Goal: Task Accomplishment & Management: Use online tool/utility

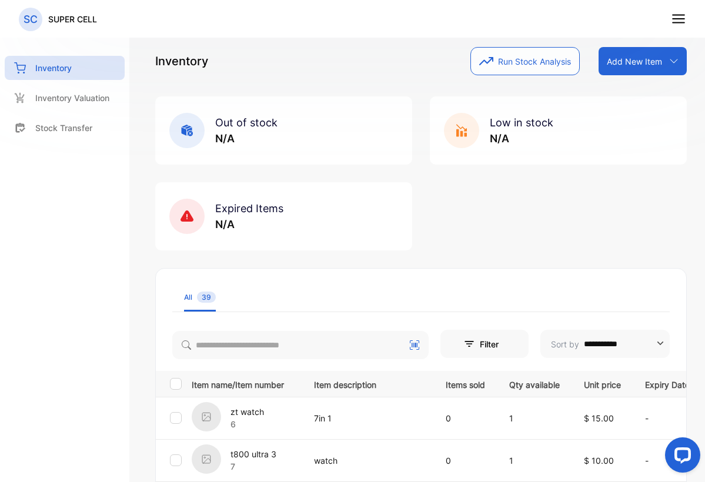
click at [504, 64] on button "Run Stock Analysis" at bounding box center [525, 61] width 109 height 28
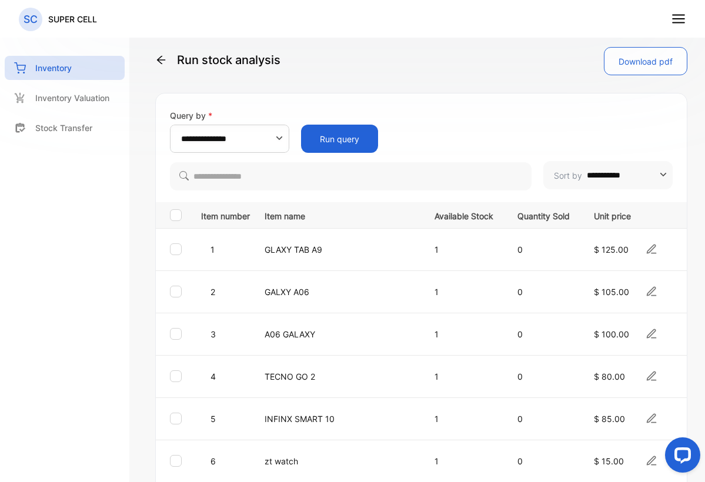
click at [337, 150] on button "Run query" at bounding box center [339, 139] width 77 height 28
click at [349, 140] on button "Run query" at bounding box center [339, 139] width 77 height 28
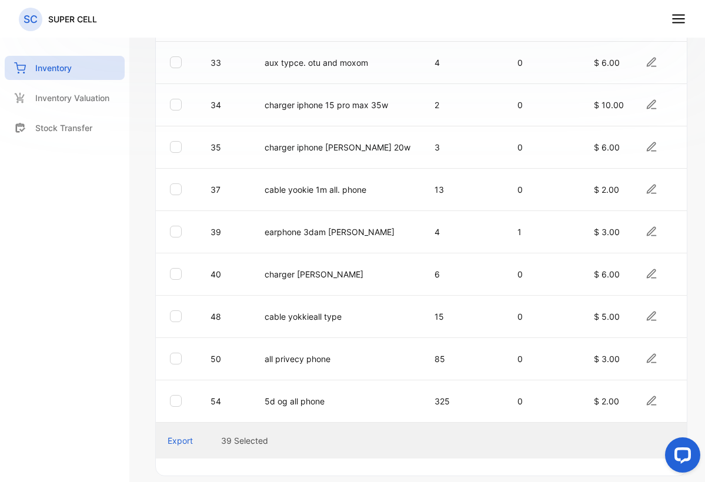
scroll to position [1527, 0]
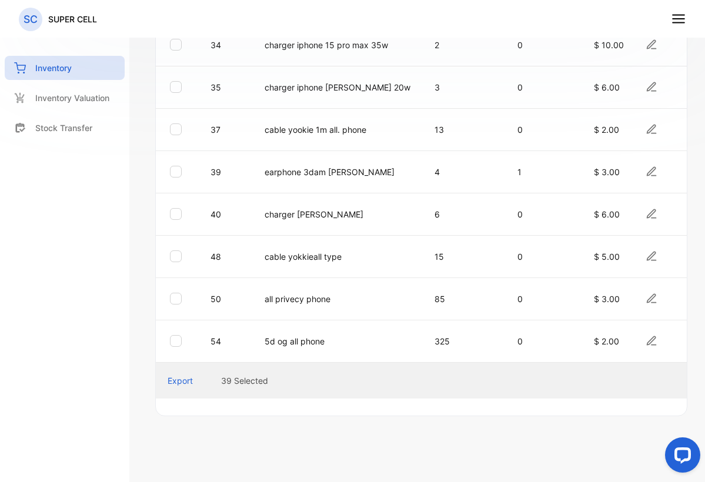
click at [177, 375] on div "Export" at bounding box center [180, 381] width 25 height 12
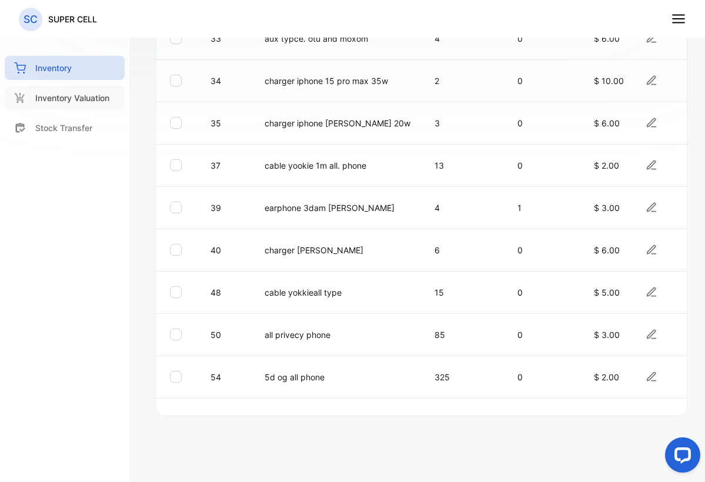
click at [60, 101] on p "Inventory Valuation" at bounding box center [72, 98] width 74 height 12
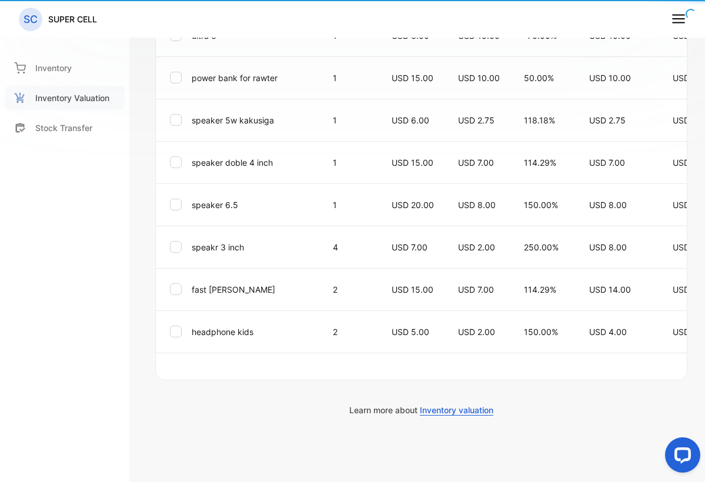
type input "**********"
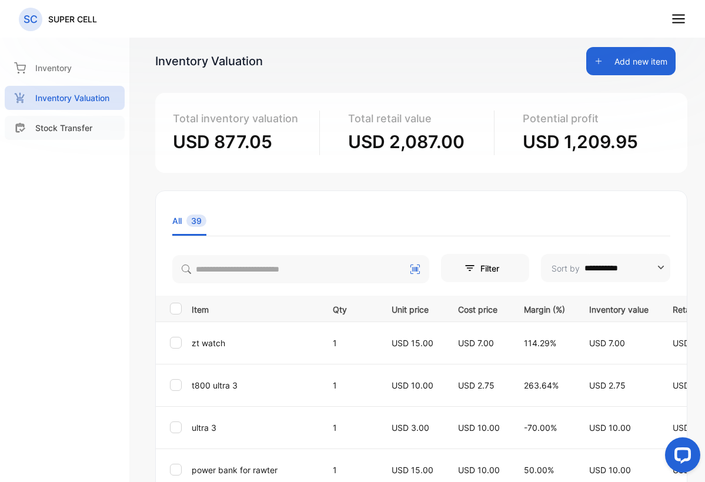
click at [46, 136] on div "Stock Transfer" at bounding box center [65, 128] width 120 height 24
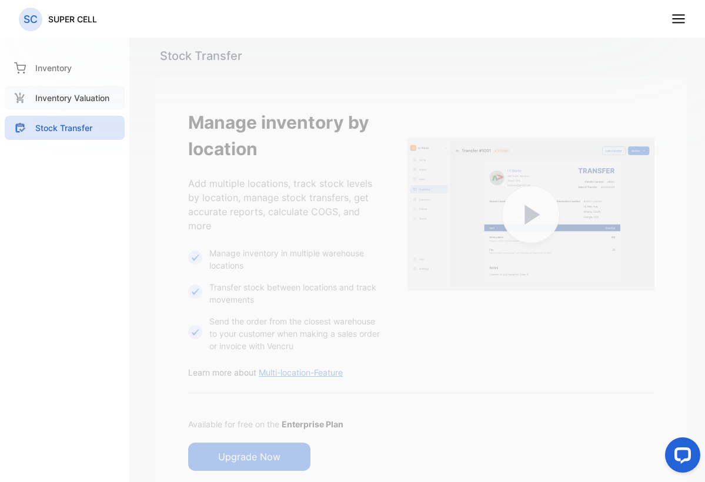
click at [53, 101] on p "Inventory Valuation" at bounding box center [72, 98] width 74 height 12
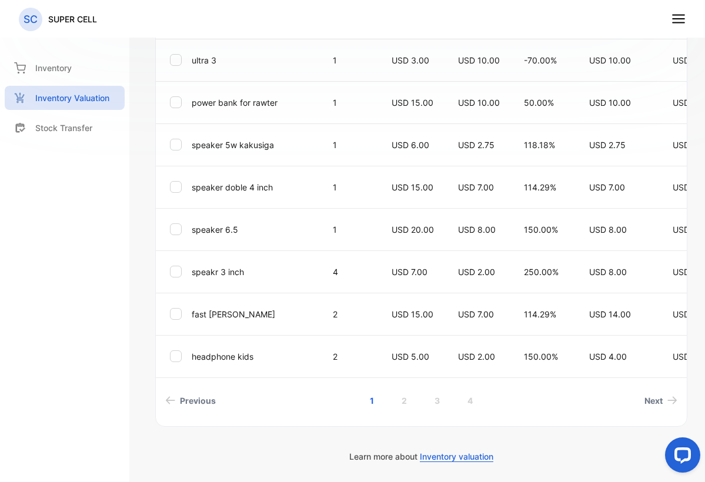
scroll to position [418, 0]
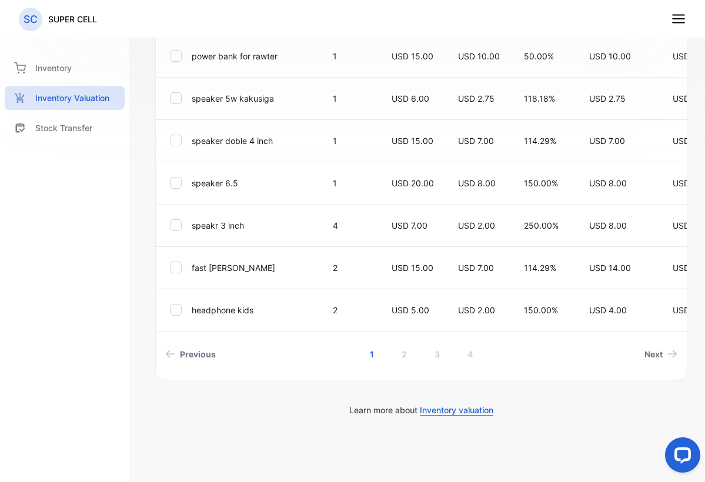
click at [401, 366] on div "**********" at bounding box center [421, 78] width 532 height 604
click at [397, 359] on link "2" at bounding box center [405, 355] width 34 height 22
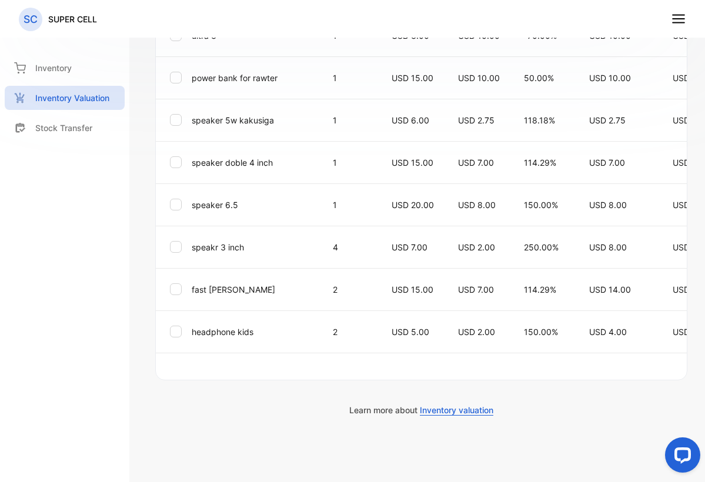
scroll to position [145, 0]
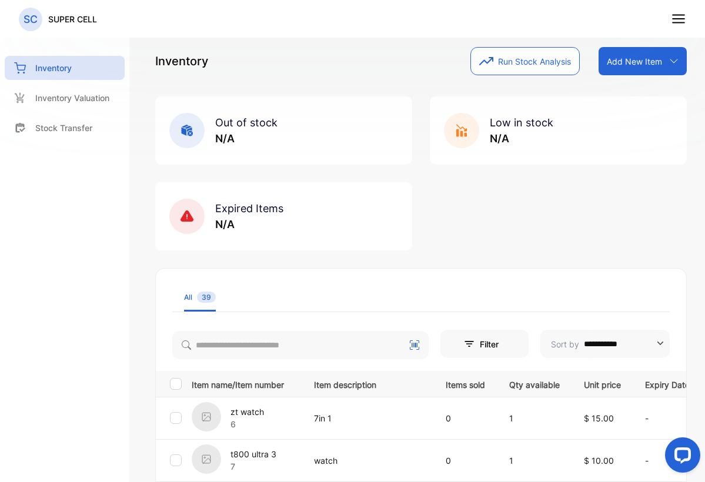
click at [275, 63] on div "Inventory Run Stock Analysis Add New Item Add item manually Import item Scan ba…" at bounding box center [421, 61] width 532 height 28
click at [51, 124] on p "Stock Transfer" at bounding box center [63, 128] width 57 height 12
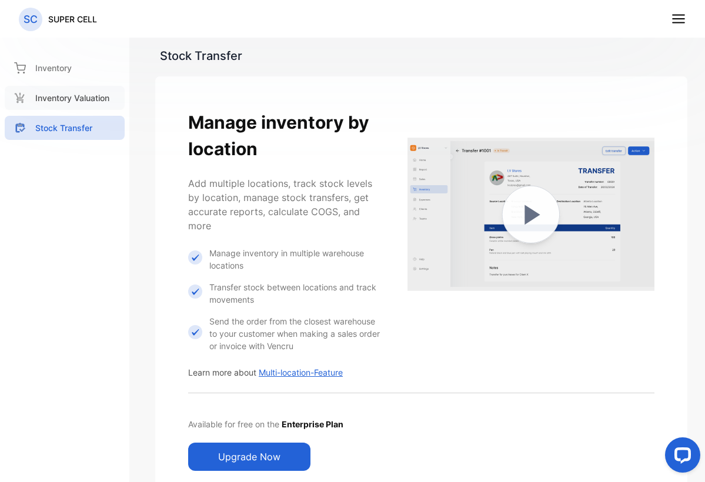
click at [62, 103] on p "Inventory Valuation" at bounding box center [72, 98] width 74 height 12
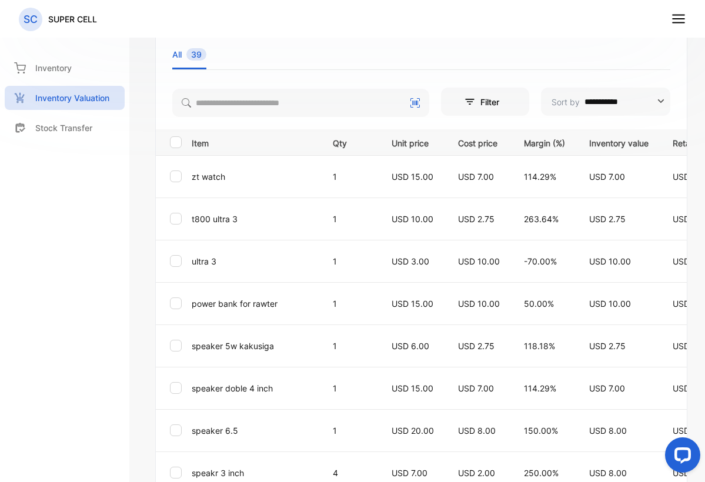
scroll to position [40, 0]
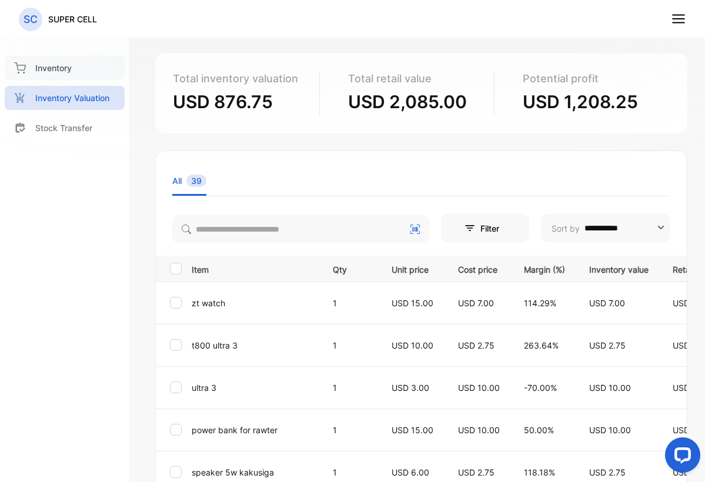
click at [64, 71] on p "Inventory" at bounding box center [53, 68] width 36 height 12
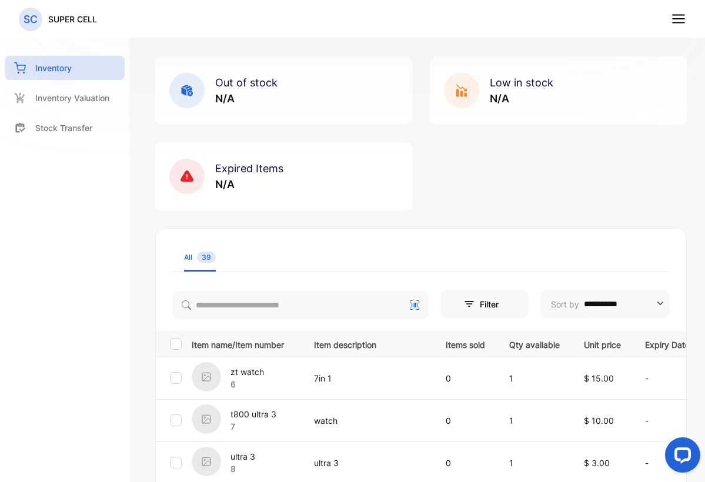
click at [226, 88] on span "Out of stock" at bounding box center [246, 82] width 62 height 12
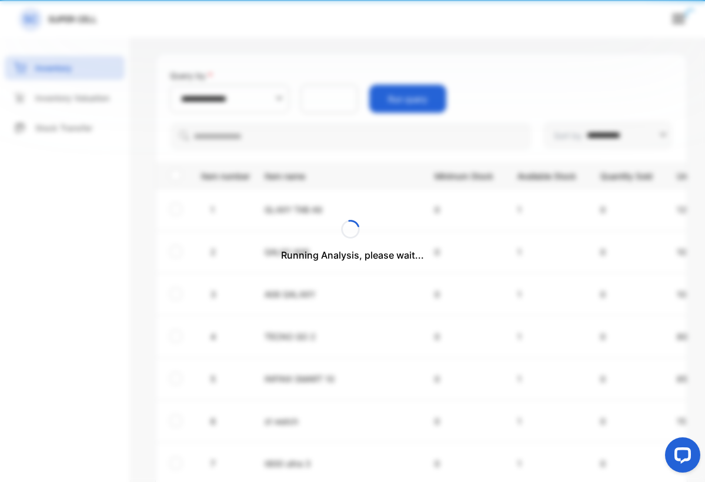
type input "**********"
click at [250, 82] on div "Running Analysis, please wait..." at bounding box center [352, 241] width 705 height 482
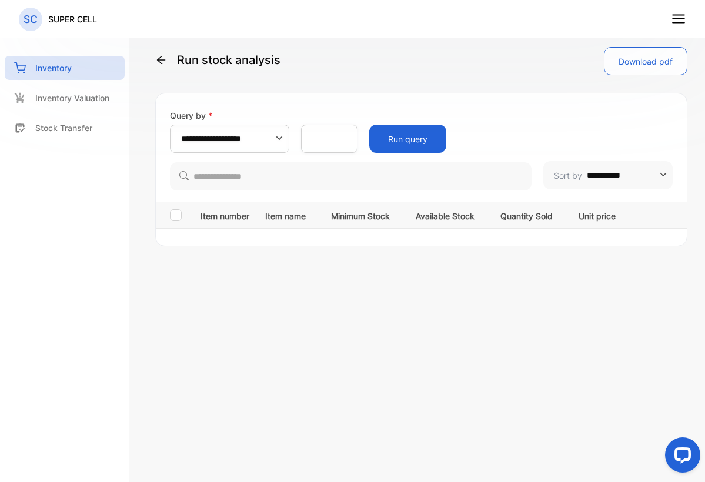
click at [168, 64] on span at bounding box center [166, 60] width 22 height 12
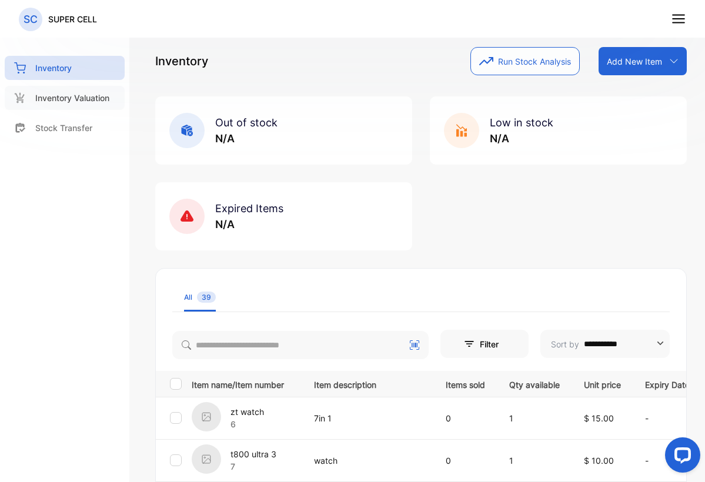
click at [75, 106] on div "Inventory Valuation" at bounding box center [65, 98] width 120 height 24
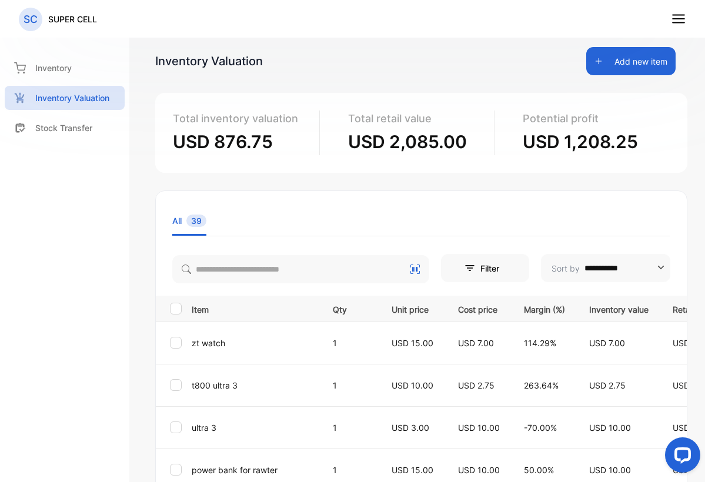
click at [676, 24] on icon at bounding box center [678, 18] width 15 height 15
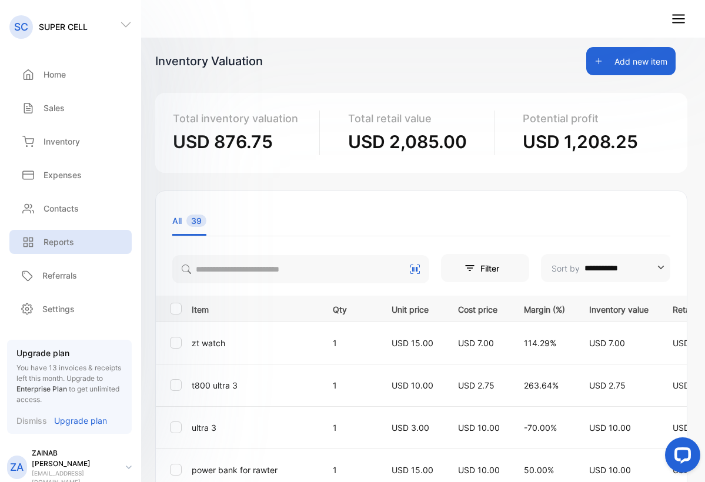
click at [59, 248] on div "Reports" at bounding box center [70, 242] width 122 height 24
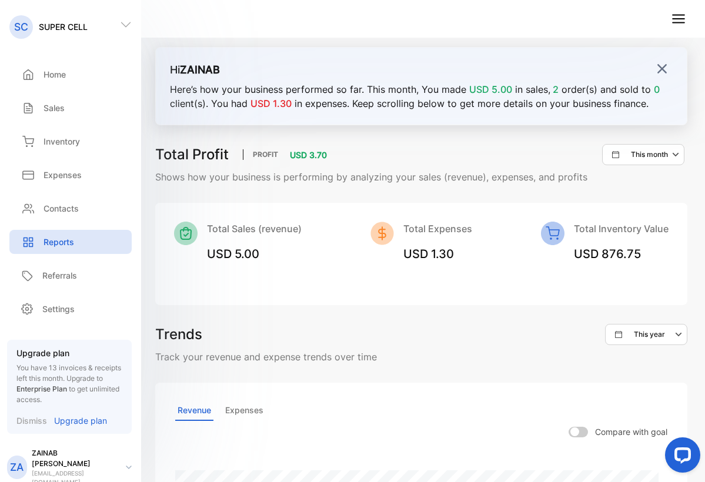
click at [656, 67] on img at bounding box center [662, 69] width 12 height 12
